Goal: Task Accomplishment & Management: Manage account settings

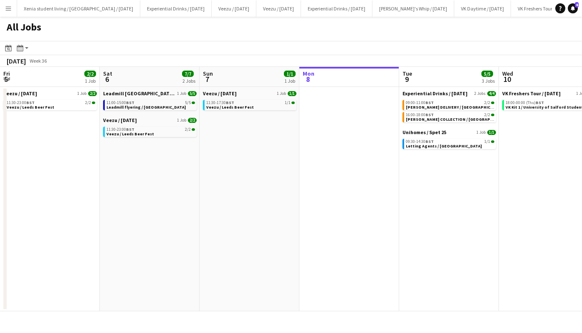
scroll to position [0, 199]
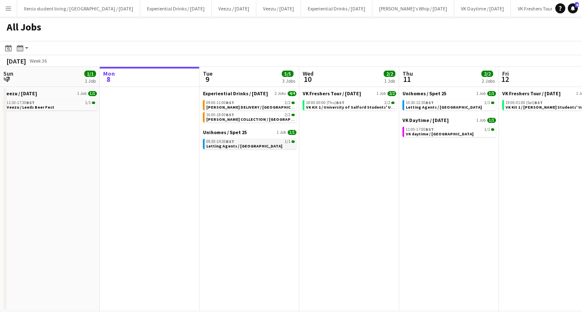
drag, startPoint x: 0, startPoint y: 0, endPoint x: 246, endPoint y: 145, distance: 285.5
click at [246, 145] on span "Letting Agents / [GEOGRAPHIC_DATA]" at bounding box center [244, 145] width 76 height 5
click at [242, 145] on span "Letting Agents / [GEOGRAPHIC_DATA]" at bounding box center [244, 145] width 76 height 5
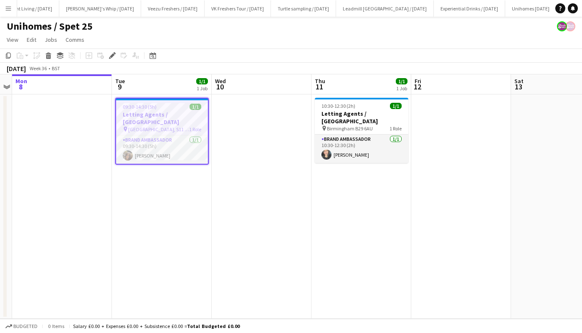
scroll to position [0, 629]
click at [157, 114] on h3 "Letting Agents / [GEOGRAPHIC_DATA]" at bounding box center [162, 118] width 92 height 15
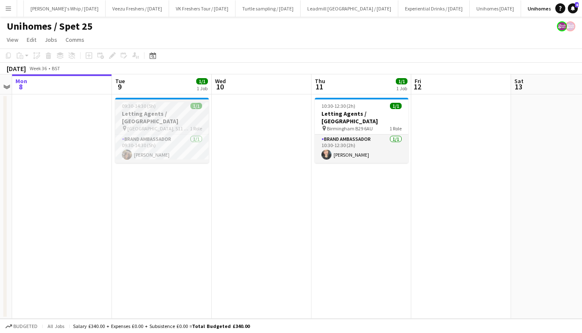
click at [157, 114] on h3 "Letting Agents / [GEOGRAPHIC_DATA]" at bounding box center [161, 117] width 93 height 15
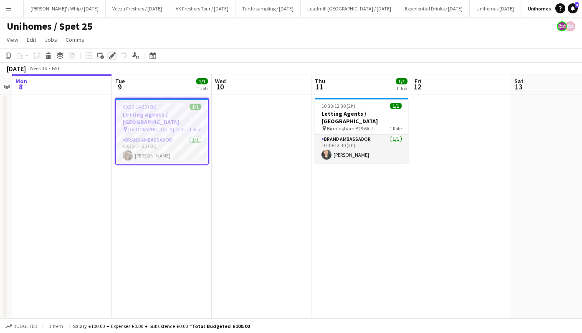
click at [115, 58] on icon "Edit" at bounding box center [112, 55] width 7 height 7
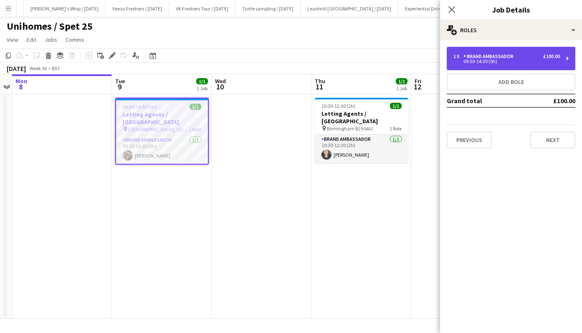
click at [519, 64] on div "1 x Brand Ambassador £100.00 09:30-14:30 (5h)" at bounding box center [510, 58] width 129 height 23
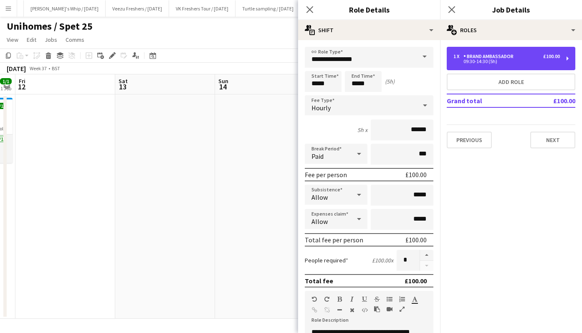
scroll to position [0, 212]
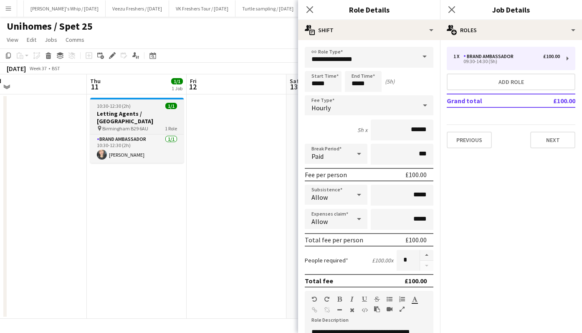
click at [136, 105] on div "10:30-12:30 (2h) 1/1" at bounding box center [136, 106] width 93 height 6
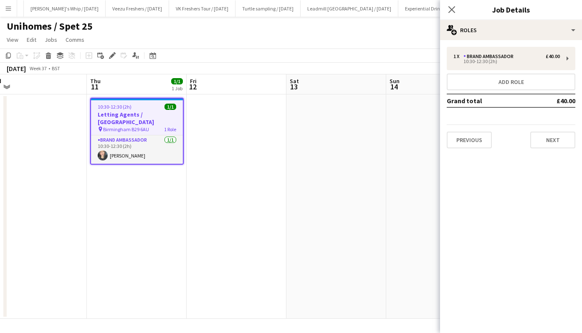
click at [136, 105] on div "10:30-12:30 (2h) 1/1" at bounding box center [137, 106] width 92 height 6
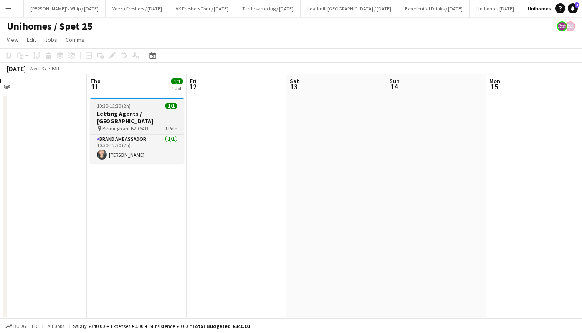
click at [136, 105] on div "10:30-12:30 (2h) 1/1" at bounding box center [136, 106] width 93 height 6
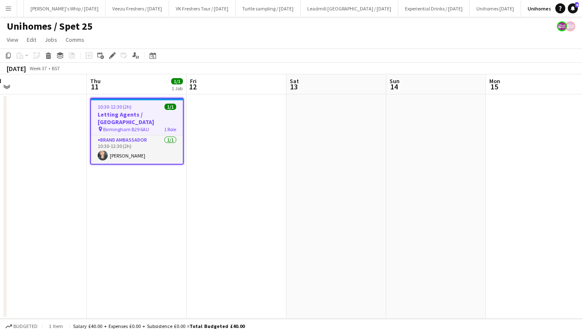
click at [106, 54] on div "Add job Add linked Job Edit Edit linked Job Applicants" at bounding box center [109, 55] width 64 height 10
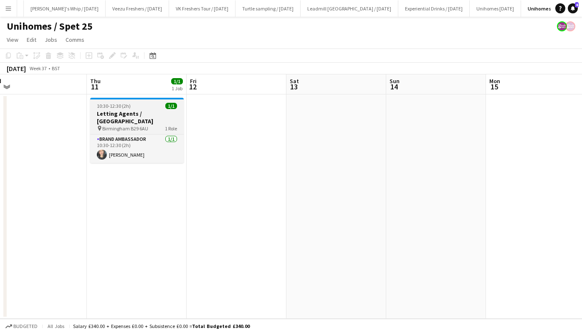
click at [123, 111] on h3 "Letting Agents / [GEOGRAPHIC_DATA]" at bounding box center [136, 117] width 93 height 15
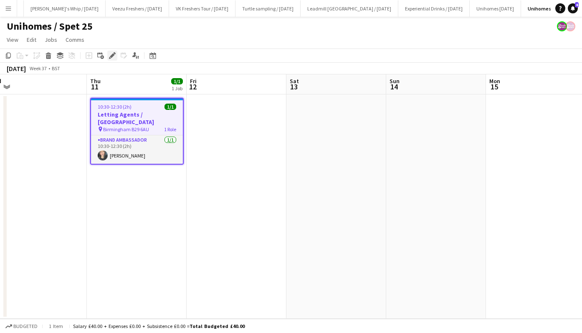
click at [112, 57] on icon "Edit" at bounding box center [112, 55] width 7 height 7
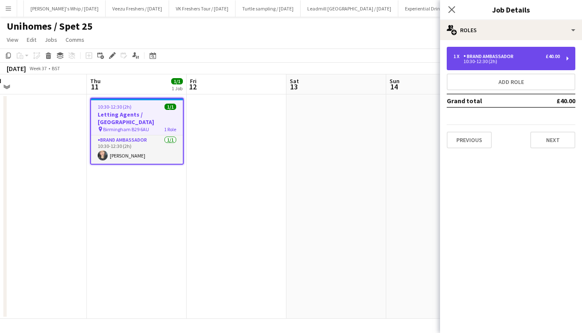
click at [483, 63] on div "10:30-12:30 (2h)" at bounding box center [506, 61] width 106 height 4
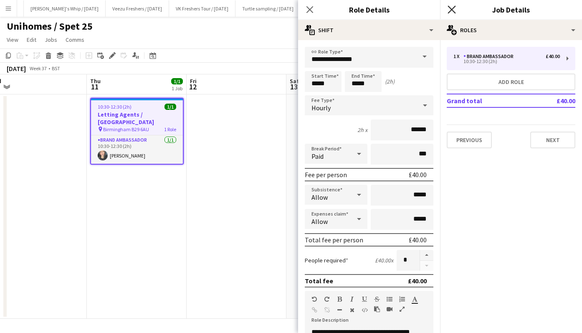
click at [451, 9] on icon at bounding box center [451, 9] width 8 height 8
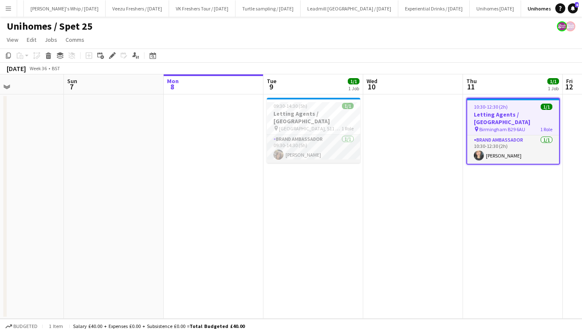
scroll to position [0, 237]
click at [307, 117] on h3 "Letting Agents / [GEOGRAPHIC_DATA]" at bounding box center [311, 117] width 93 height 15
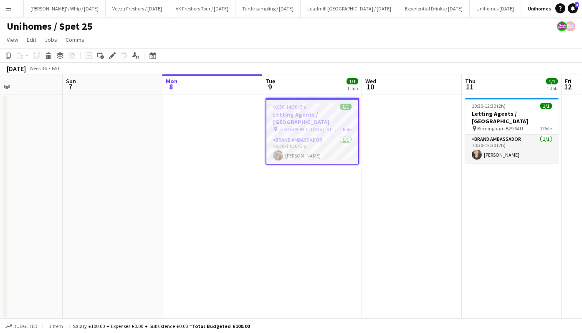
click at [306, 116] on h3 "Letting Agents / [GEOGRAPHIC_DATA]" at bounding box center [312, 118] width 92 height 15
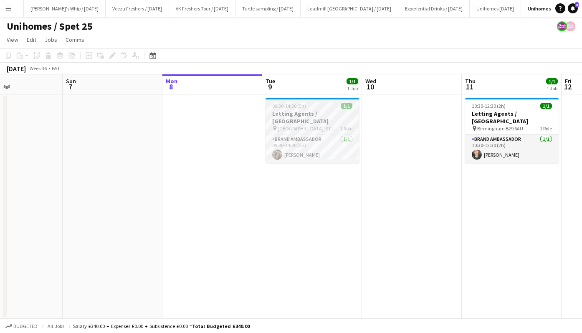
click at [306, 116] on h3 "Letting Agents / [GEOGRAPHIC_DATA]" at bounding box center [311, 117] width 93 height 15
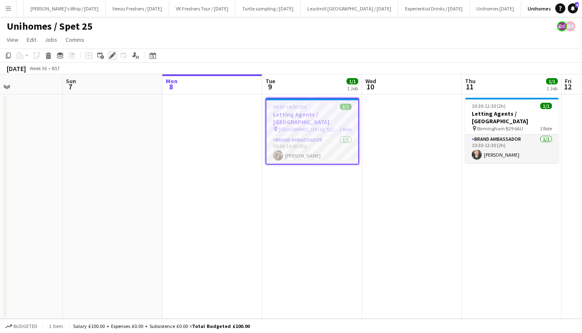
click at [113, 55] on icon at bounding box center [112, 55] width 5 height 5
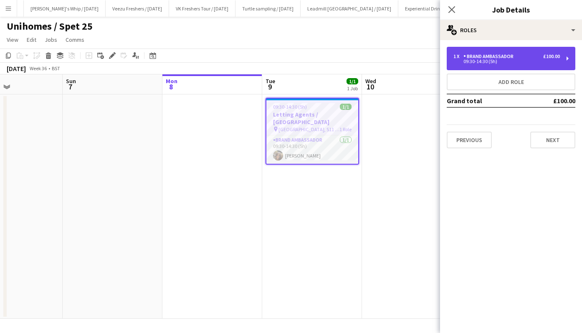
click at [474, 53] on div "Brand Ambassador" at bounding box center [489, 56] width 53 height 6
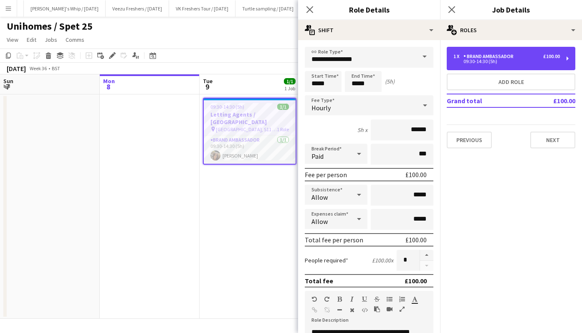
scroll to position [0, 259]
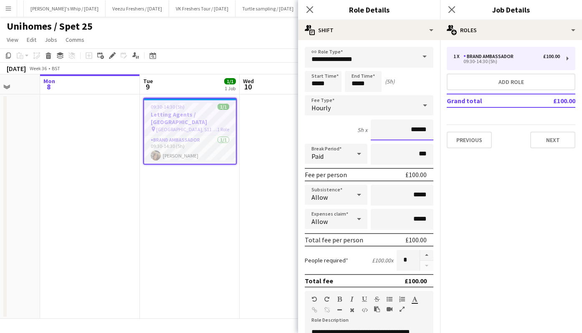
click at [408, 132] on input "******" at bounding box center [402, 129] width 63 height 21
type input "**"
type input "***"
click at [339, 127] on div "5h x ***" at bounding box center [369, 129] width 129 height 21
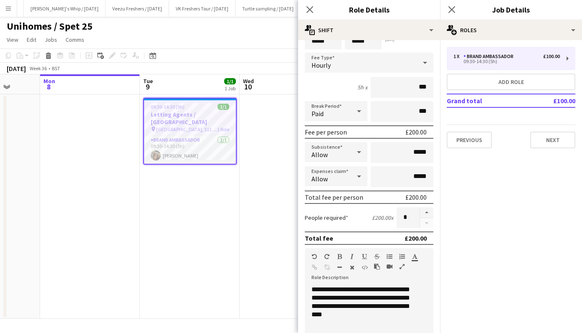
scroll to position [0, 0]
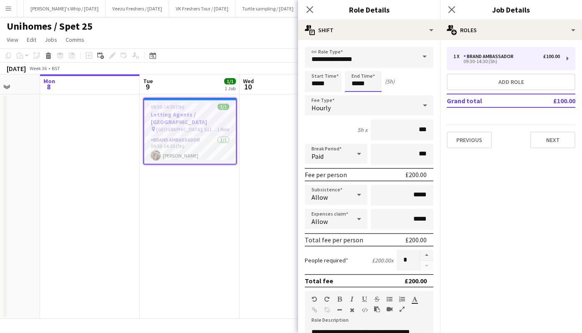
click at [365, 85] on input "*****" at bounding box center [363, 81] width 37 height 21
click at [356, 93] on div at bounding box center [354, 96] width 17 height 8
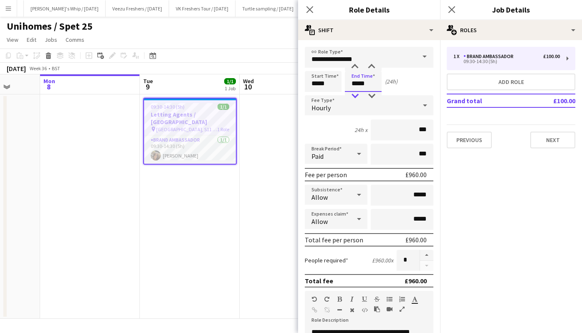
click at [356, 93] on div at bounding box center [354, 96] width 17 height 8
type input "*****"
click at [354, 67] on div at bounding box center [354, 67] width 17 height 8
click at [414, 126] on input "***" at bounding box center [402, 129] width 63 height 21
click at [420, 106] on icon at bounding box center [425, 105] width 10 height 17
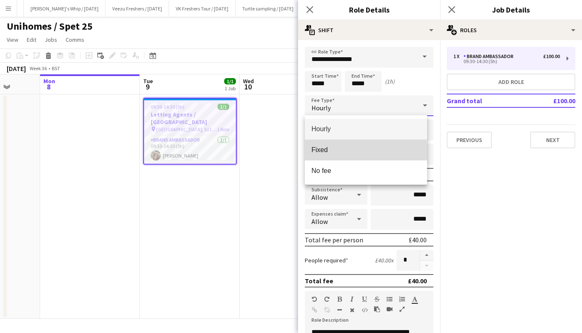
click at [394, 151] on span "Fixed" at bounding box center [365, 150] width 109 height 8
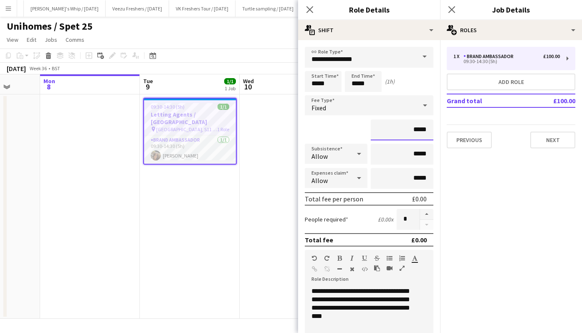
click at [408, 129] on input "*****" at bounding box center [402, 129] width 63 height 21
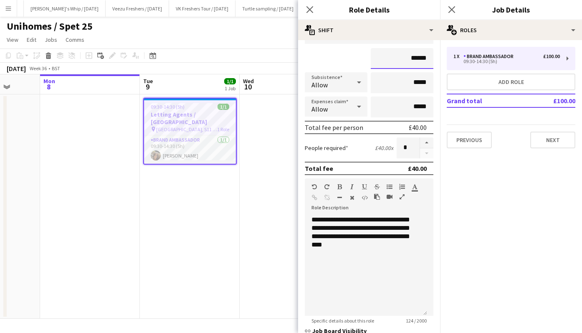
scroll to position [78, 0]
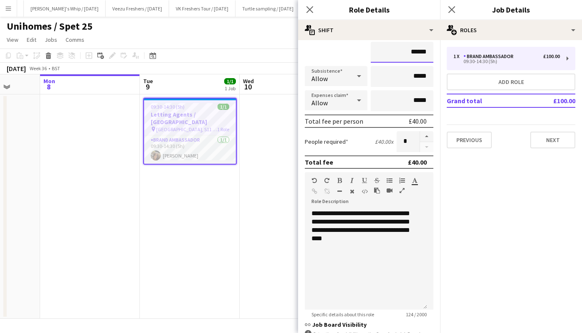
type input "******"
click at [363, 231] on div "**********" at bounding box center [366, 259] width 122 height 100
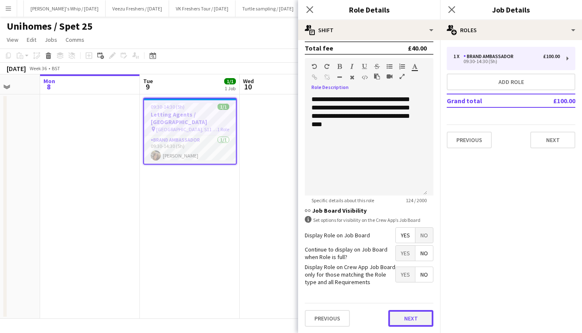
click at [404, 313] on button "Next" at bounding box center [410, 318] width 45 height 17
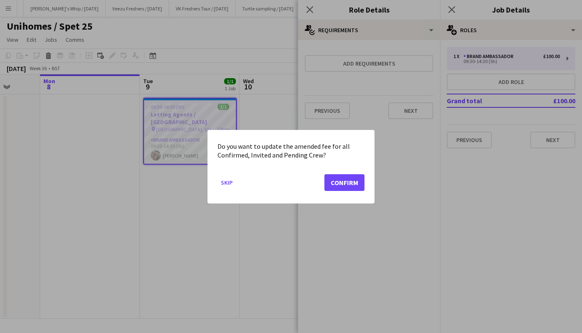
scroll to position [0, 0]
click at [355, 176] on button "Confirm" at bounding box center [344, 182] width 40 height 17
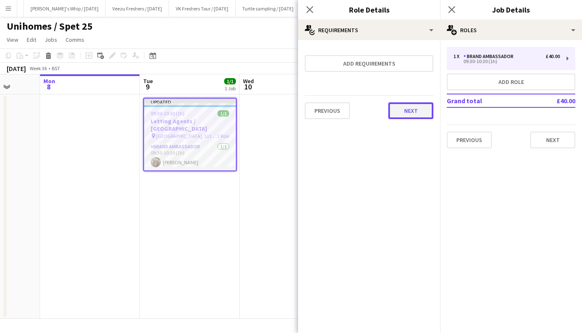
click at [419, 107] on button "Next" at bounding box center [410, 110] width 45 height 17
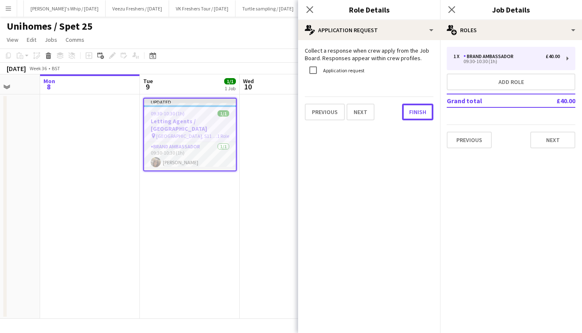
click at [419, 107] on button "Finish" at bounding box center [417, 111] width 31 height 17
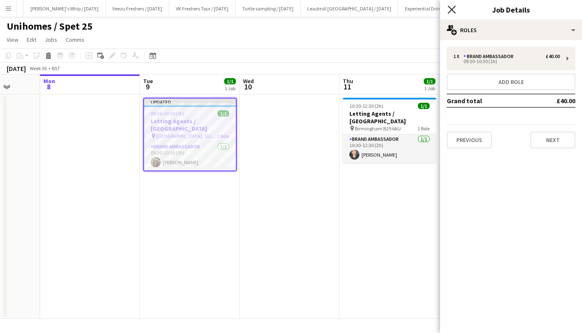
click at [453, 6] on icon "Close pop-in" at bounding box center [451, 9] width 8 height 8
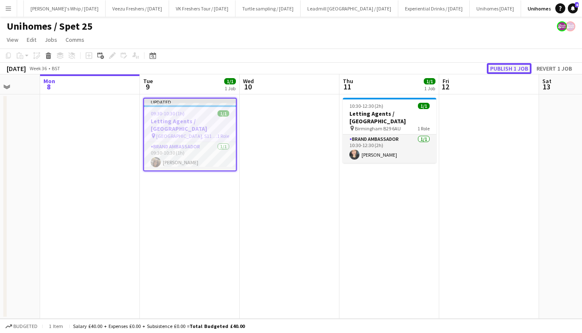
click at [504, 68] on button "Publish 1 job" at bounding box center [509, 68] width 45 height 11
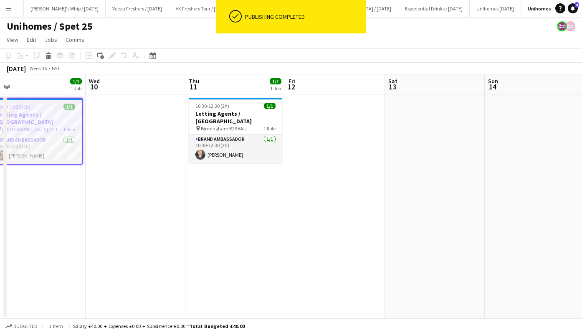
scroll to position [0, 314]
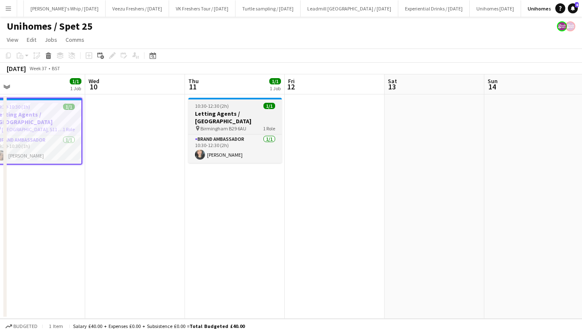
click at [233, 114] on h3 "Letting Agents / [GEOGRAPHIC_DATA]" at bounding box center [234, 117] width 93 height 15
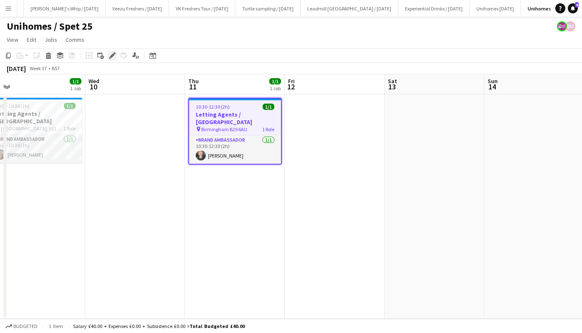
click at [113, 55] on icon at bounding box center [112, 55] width 5 height 5
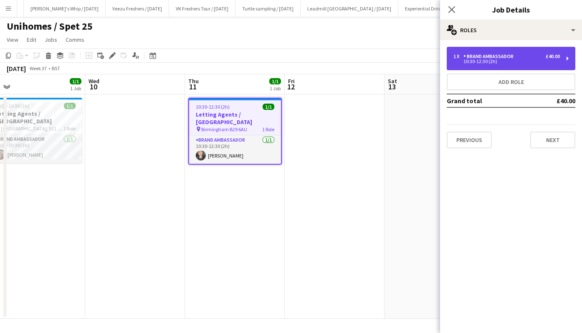
click at [470, 50] on div "1 x Brand Ambassador £40.00 10:30-12:30 (2h)" at bounding box center [510, 58] width 129 height 23
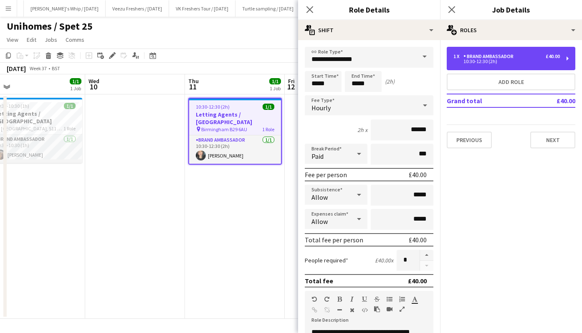
scroll to position [0, 219]
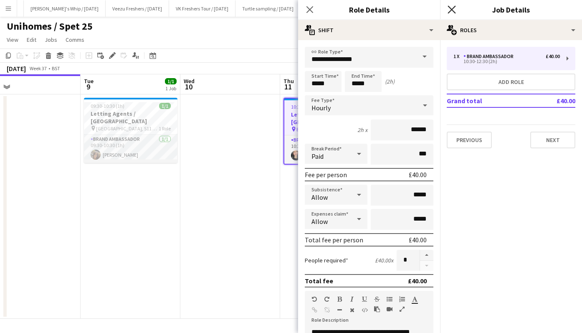
click at [454, 11] on icon "Close pop-in" at bounding box center [451, 9] width 8 height 8
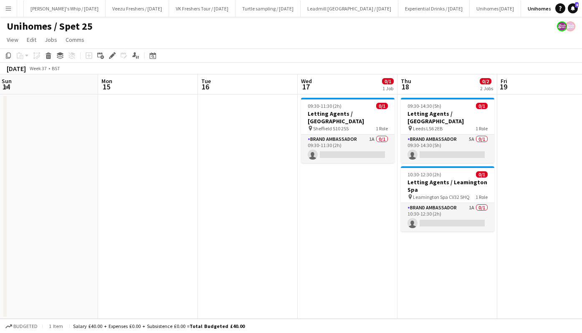
scroll to position [0, 302]
click at [343, 114] on h3 "Letting Agents / [GEOGRAPHIC_DATA]" at bounding box center [346, 117] width 93 height 15
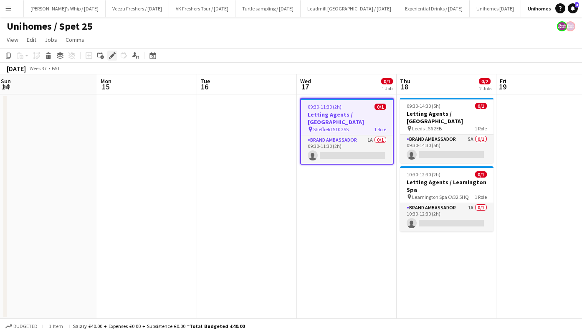
click at [111, 53] on icon "Edit" at bounding box center [112, 55] width 7 height 7
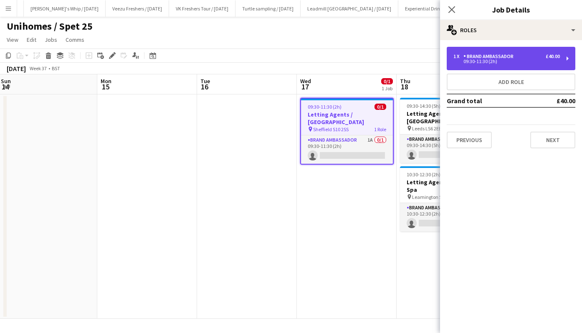
click at [493, 61] on div "09:30-11:30 (2h)" at bounding box center [506, 61] width 106 height 4
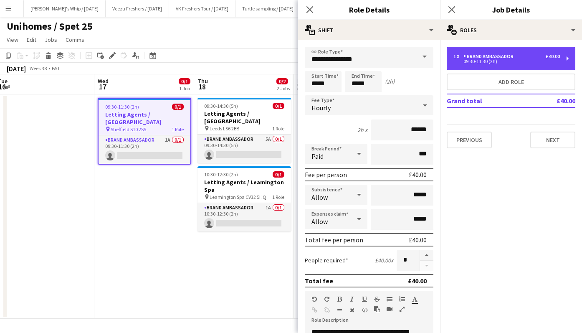
scroll to position [0, 307]
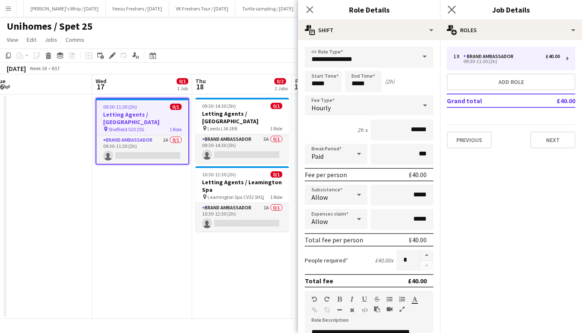
click at [457, 13] on app-icon "Close pop-in" at bounding box center [452, 10] width 12 height 12
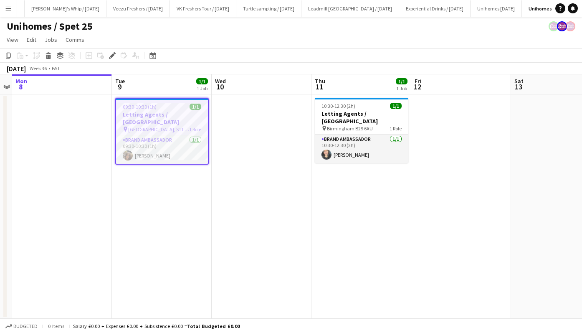
scroll to position [0, 629]
click at [216, 257] on app-date-cell at bounding box center [262, 206] width 100 height 224
